Goal: Navigation & Orientation: Find specific page/section

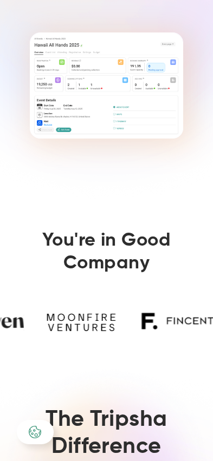
scroll to position [372, 0]
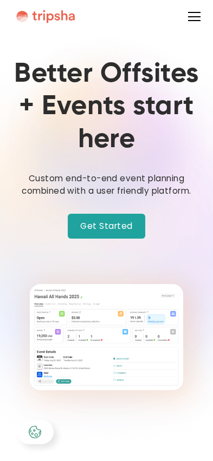
click at [193, 17] on div "menu" at bounding box center [193, 16] width 25 height 25
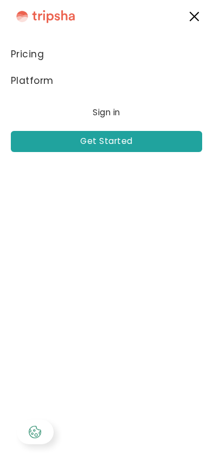
click at [199, 16] on div "menu" at bounding box center [193, 16] width 25 height 25
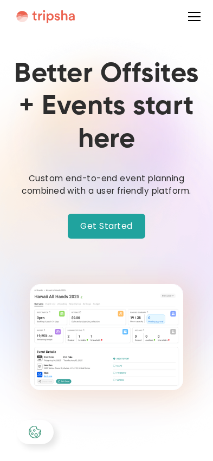
click at [199, 16] on div "menu" at bounding box center [194, 16] width 12 height 1
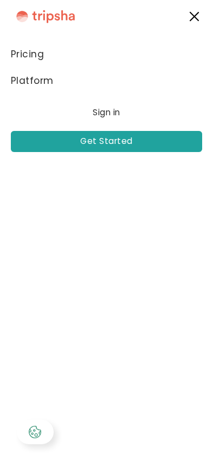
click at [29, 82] on link "Platform" at bounding box center [107, 81] width 192 height 27
